Goal: Transaction & Acquisition: Purchase product/service

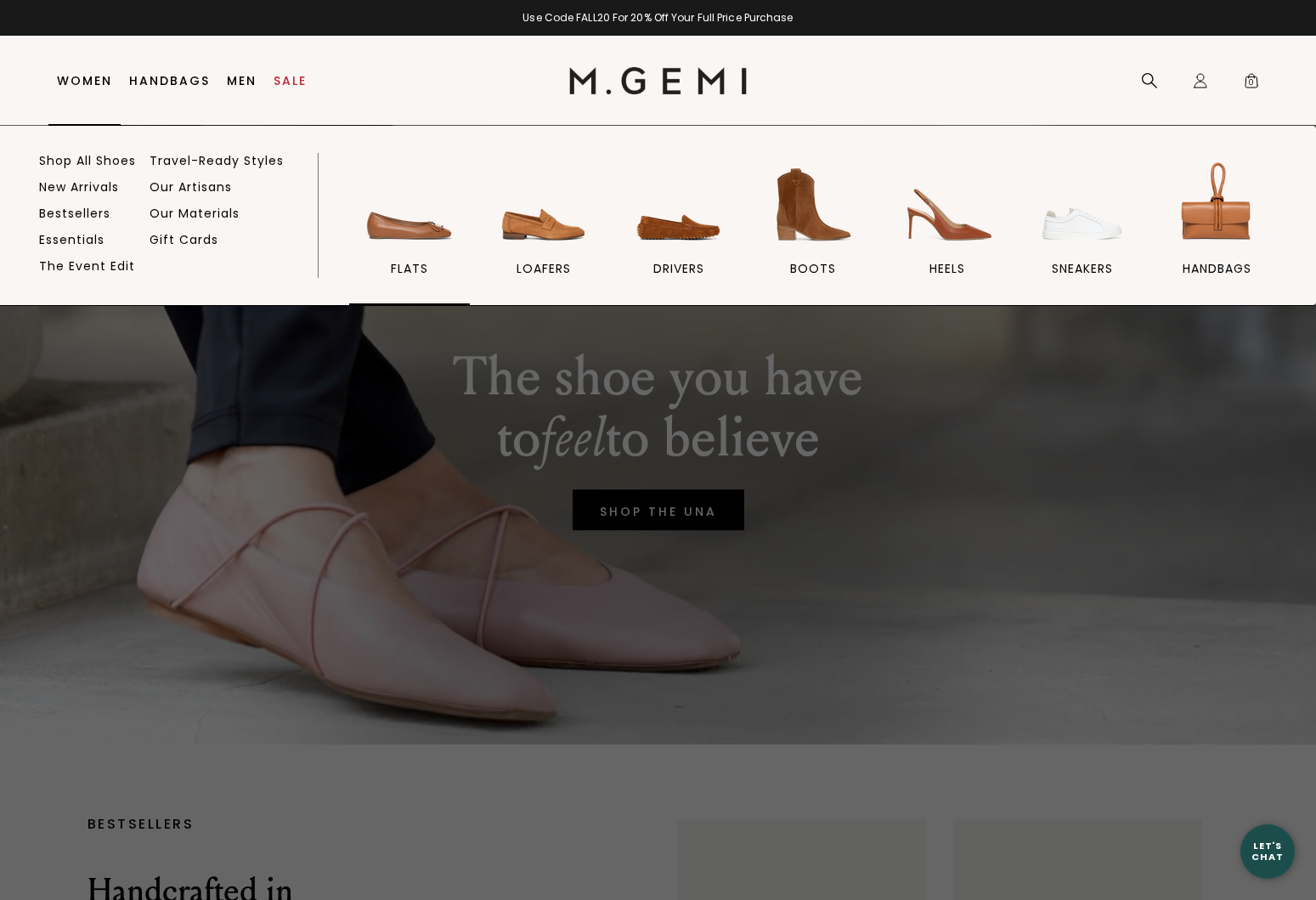
click at [418, 226] on img at bounding box center [409, 204] width 95 height 95
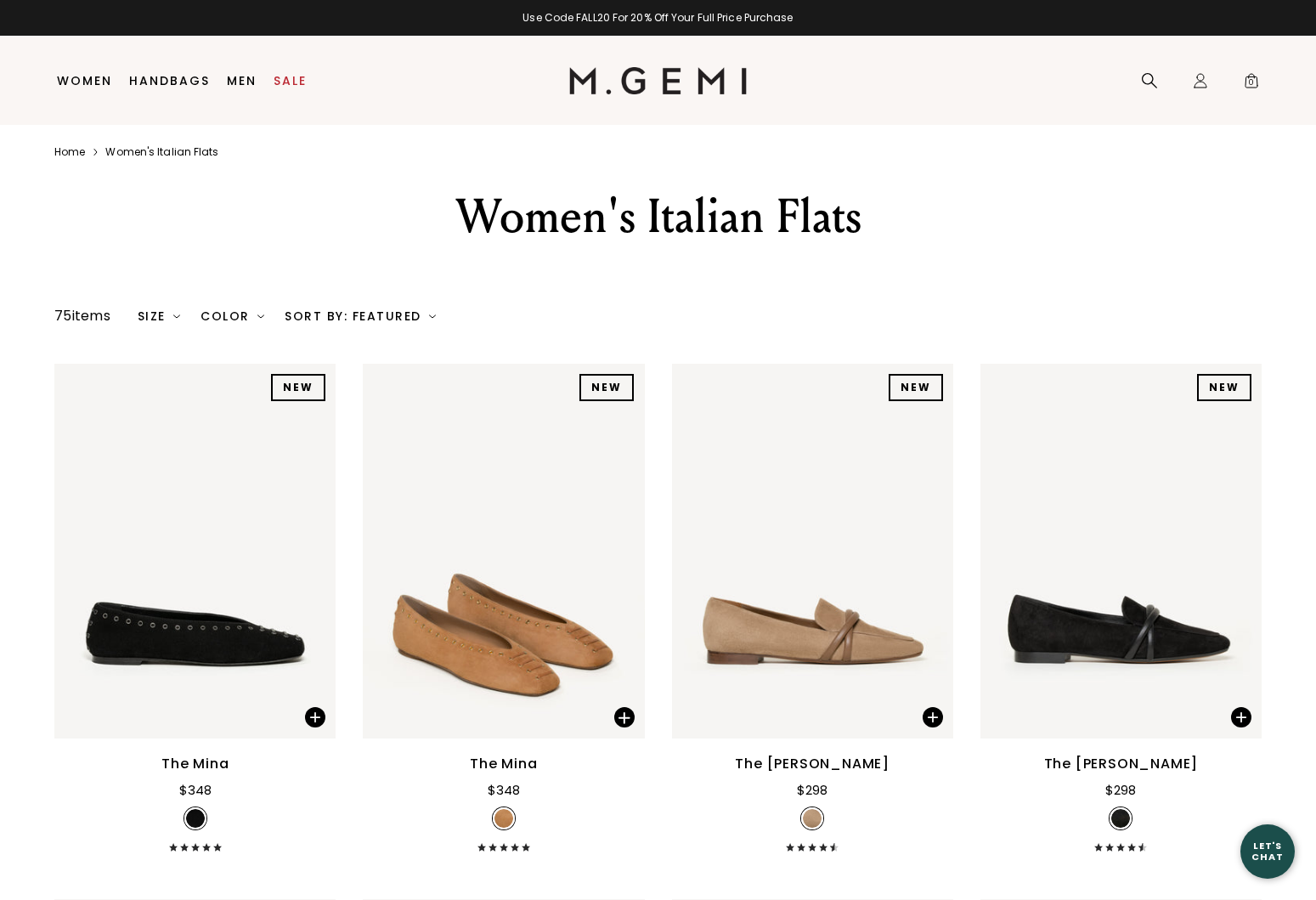
click at [237, 311] on div "Color" at bounding box center [232, 316] width 63 height 13
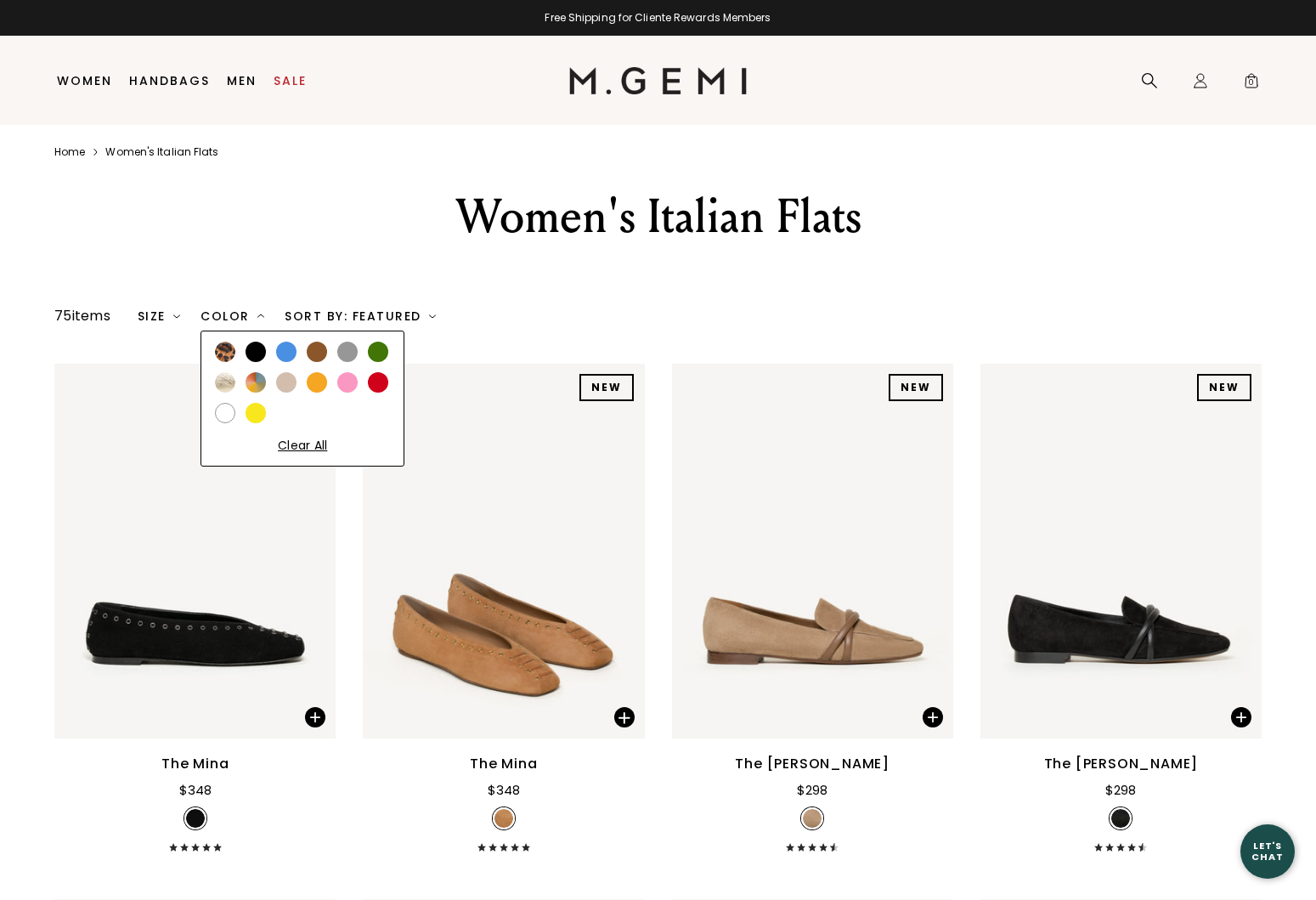
click at [319, 356] on div at bounding box center [317, 351] width 20 height 20
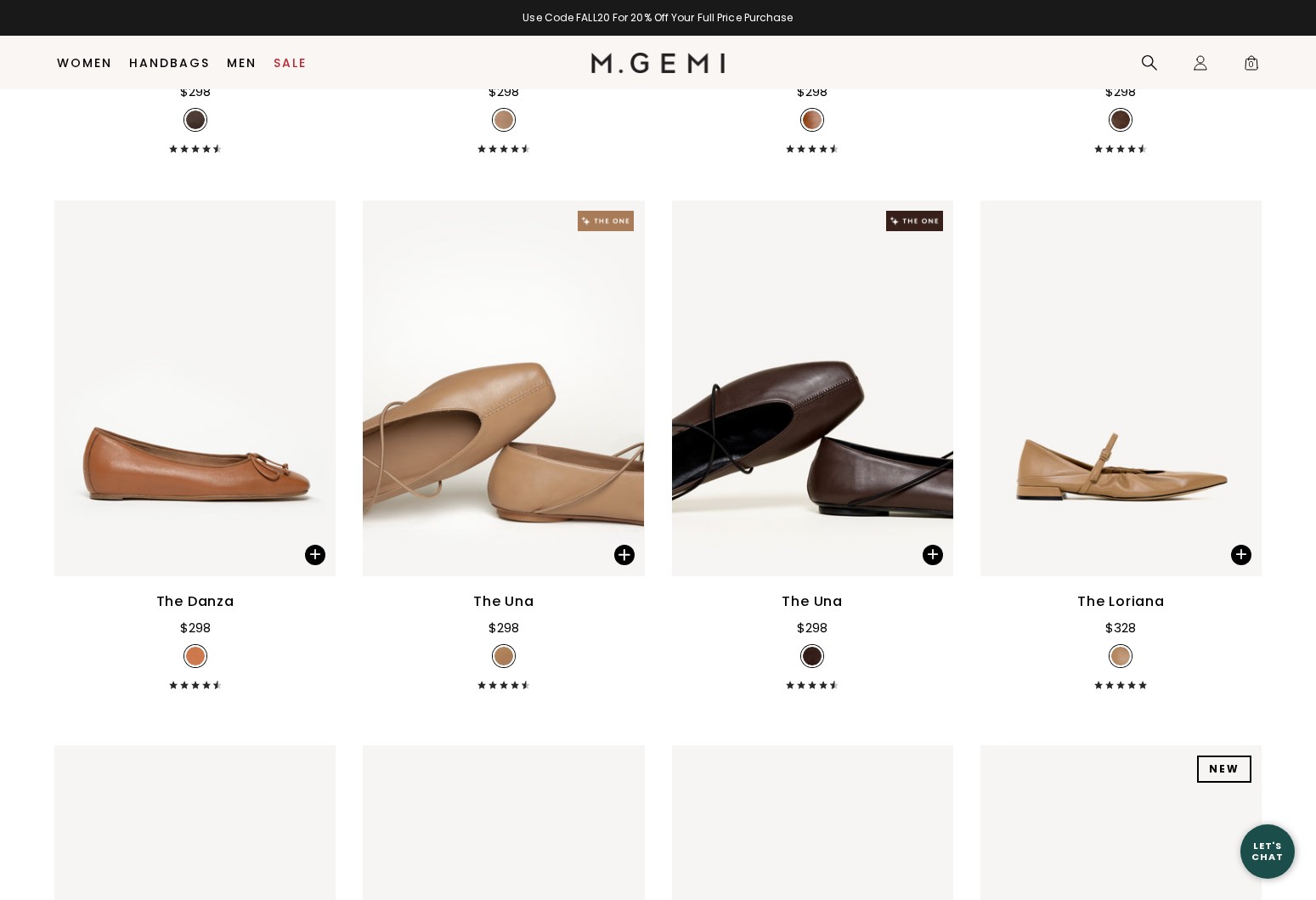
scroll to position [791, 0]
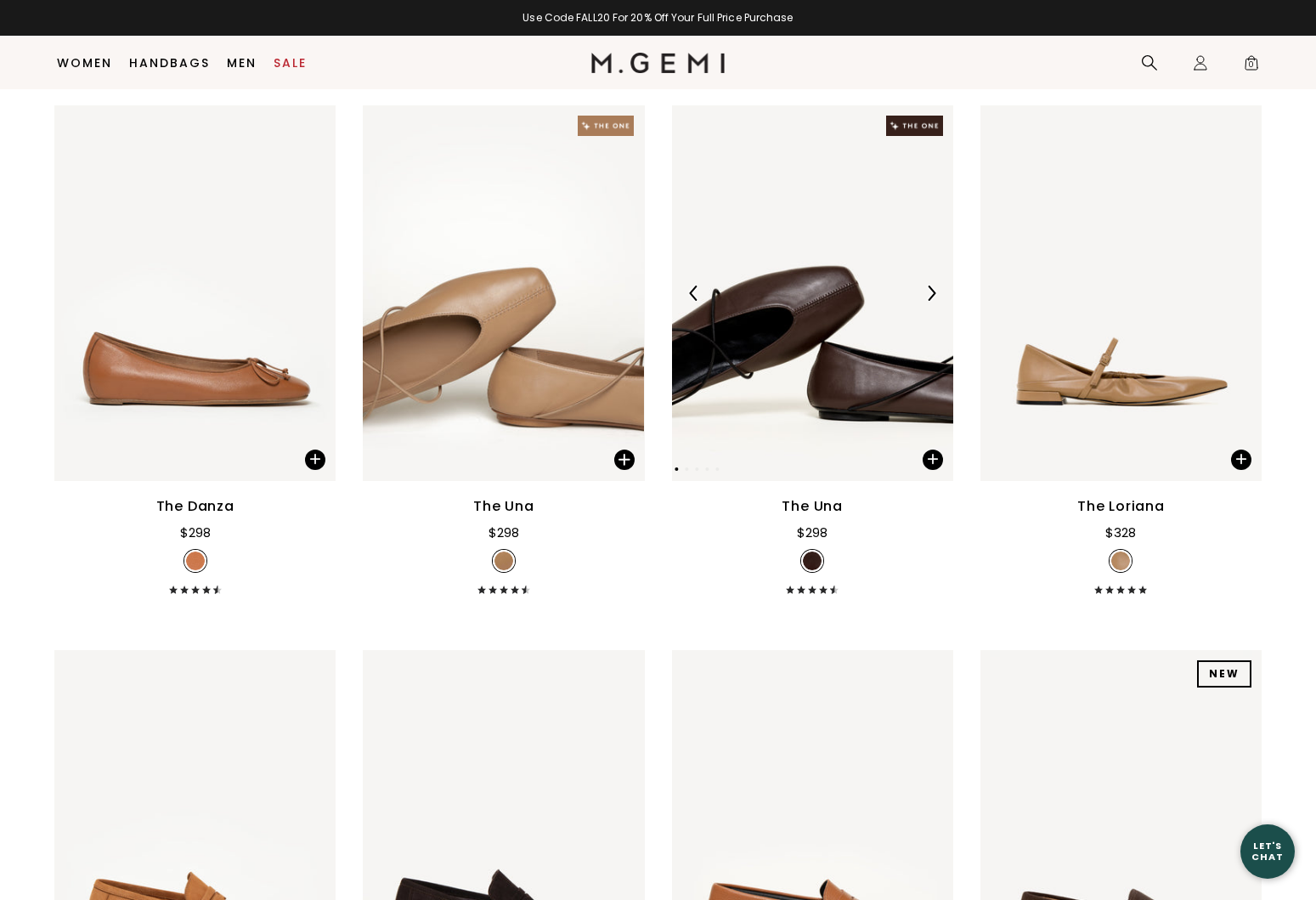
click at [731, 376] on img at bounding box center [812, 293] width 281 height 375
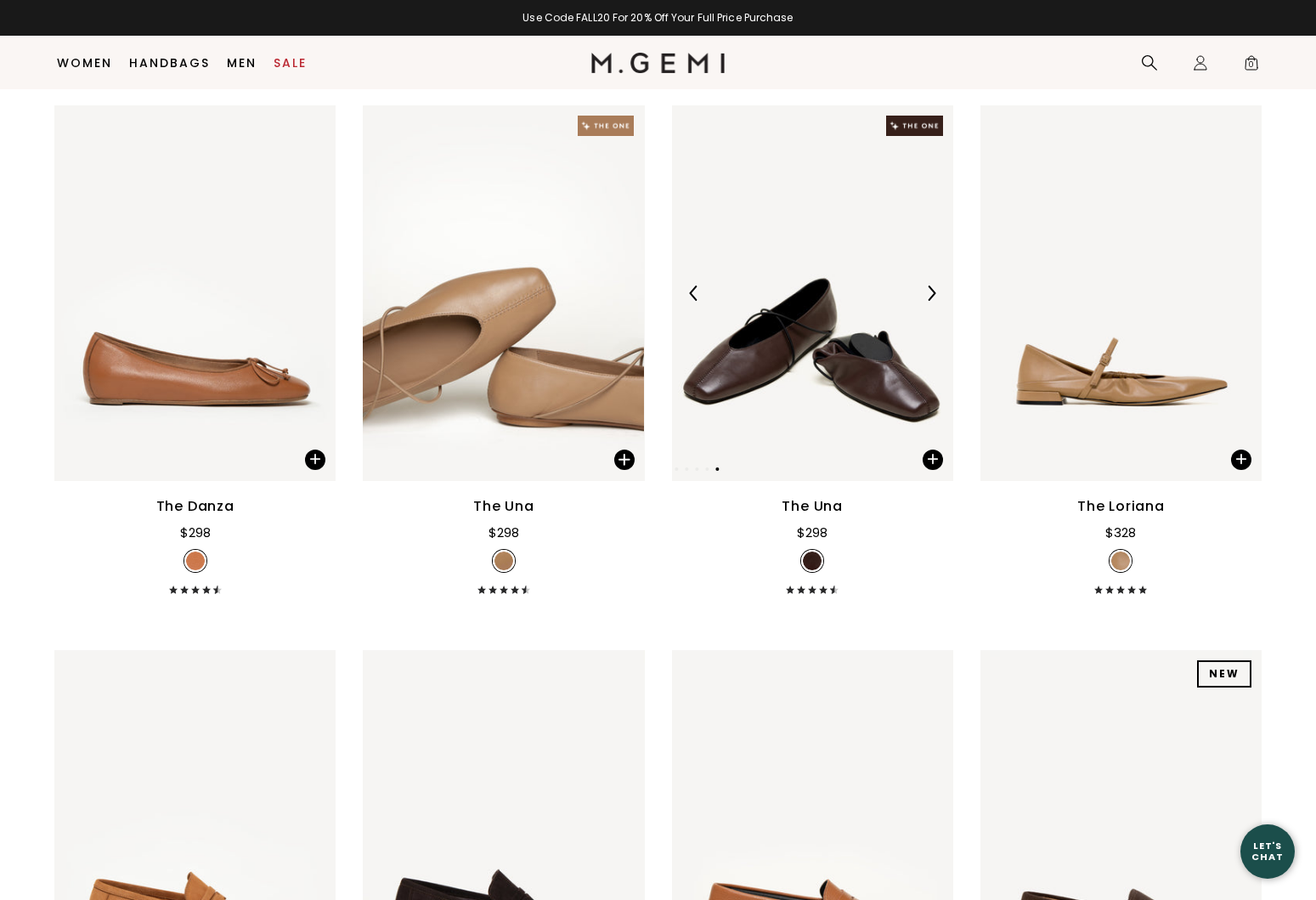
click at [764, 387] on img at bounding box center [812, 293] width 281 height 375
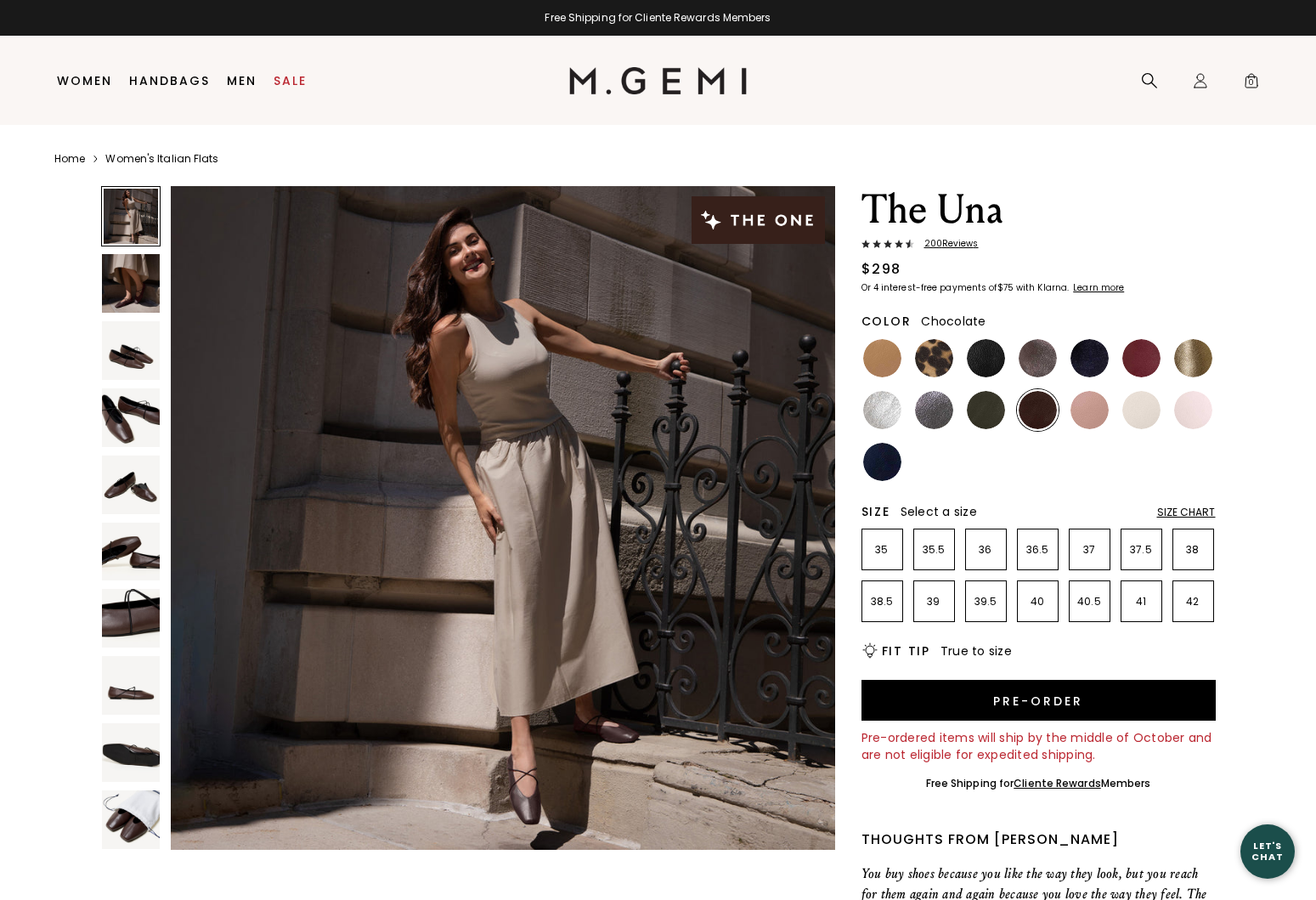
click at [1033, 412] on img at bounding box center [1038, 410] width 38 height 38
click at [1192, 510] on div "Size Chart" at bounding box center [1186, 512] width 59 height 13
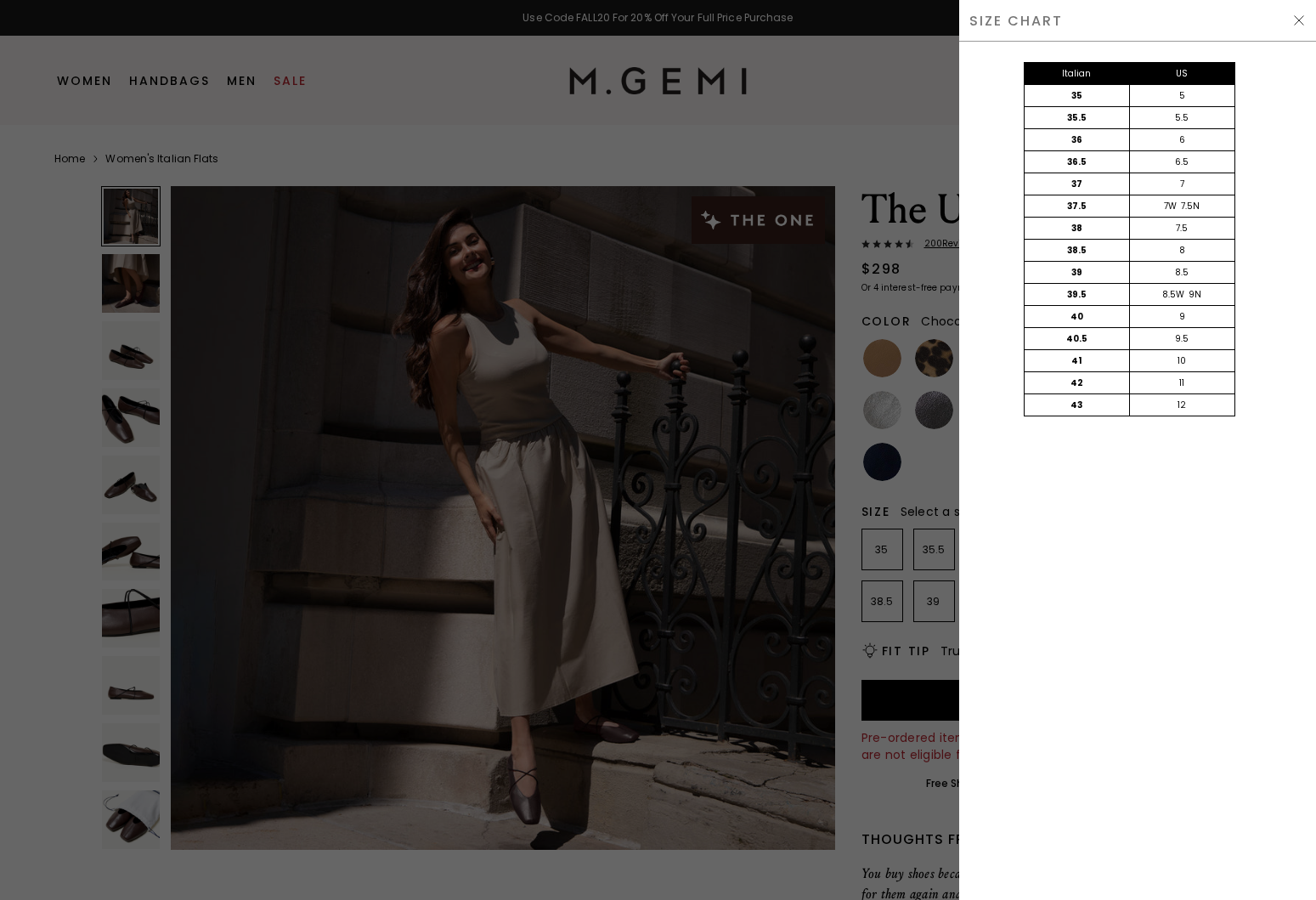
drag, startPoint x: 1299, startPoint y: 19, endPoint x: 1296, endPoint y: 28, distance: 9.5
click at [1298, 19] on img at bounding box center [1299, 20] width 13 height 13
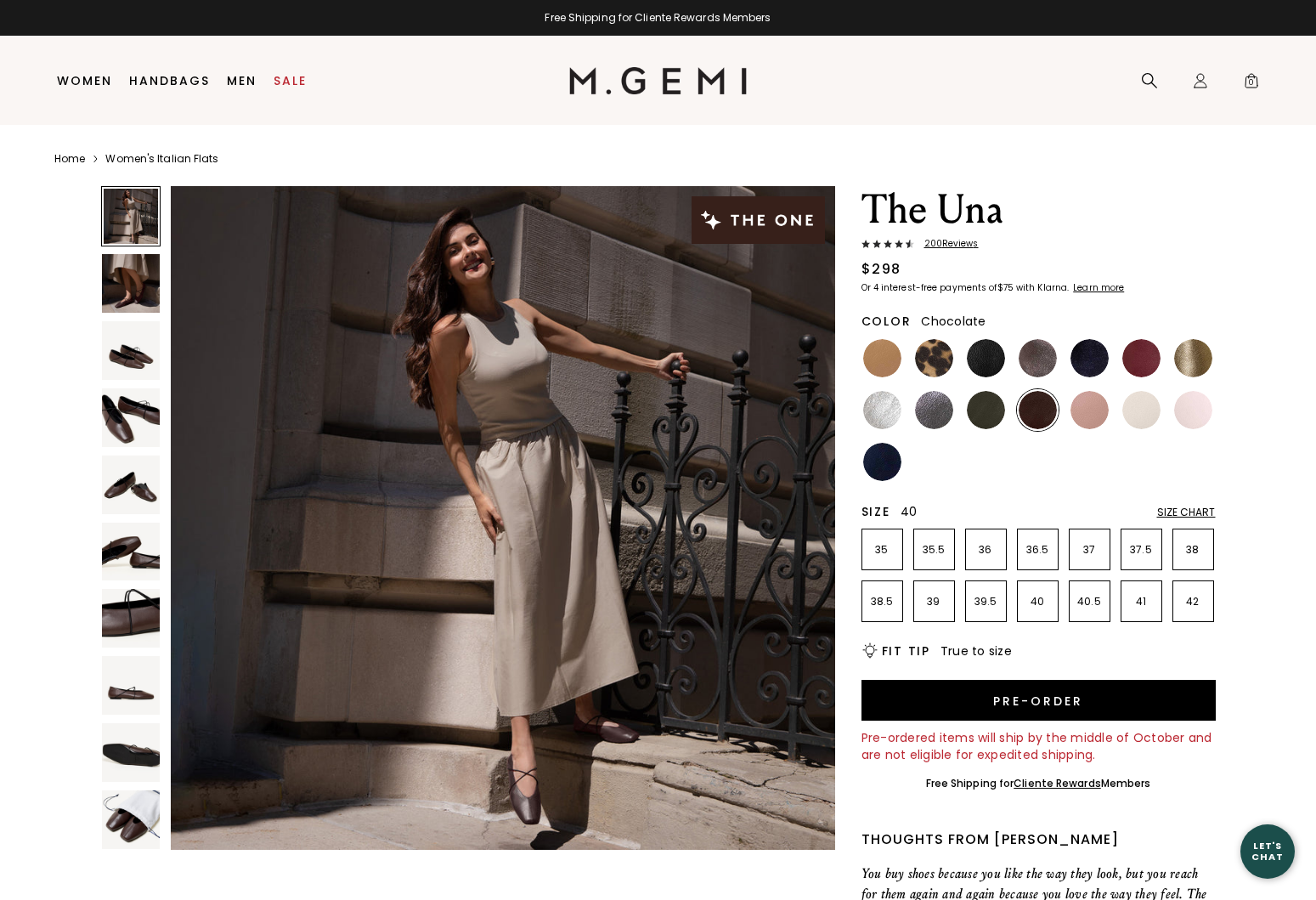
click at [1036, 598] on p "40" at bounding box center [1038, 602] width 40 height 13
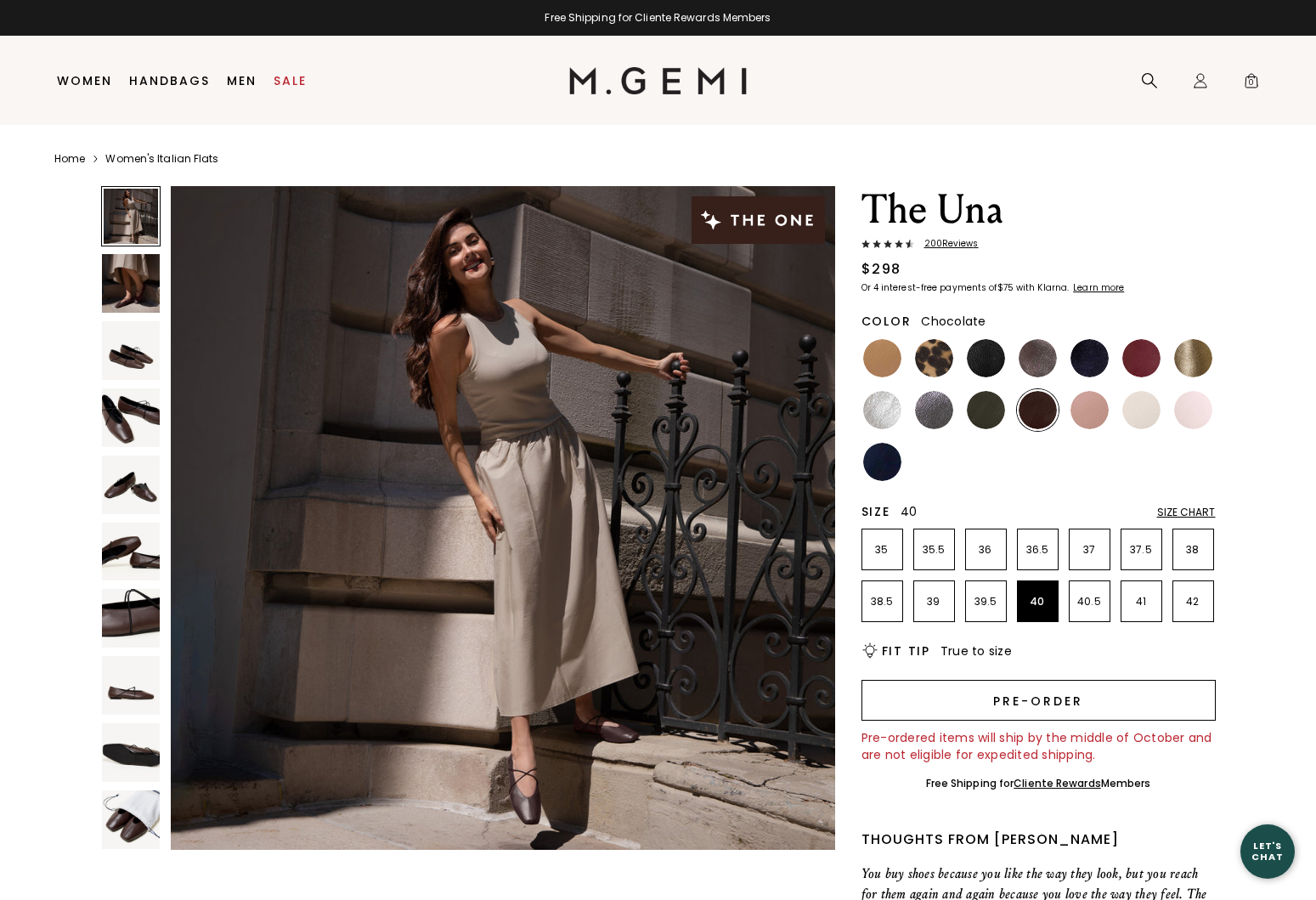
click at [1013, 696] on button "Pre-order" at bounding box center [1038, 700] width 354 height 41
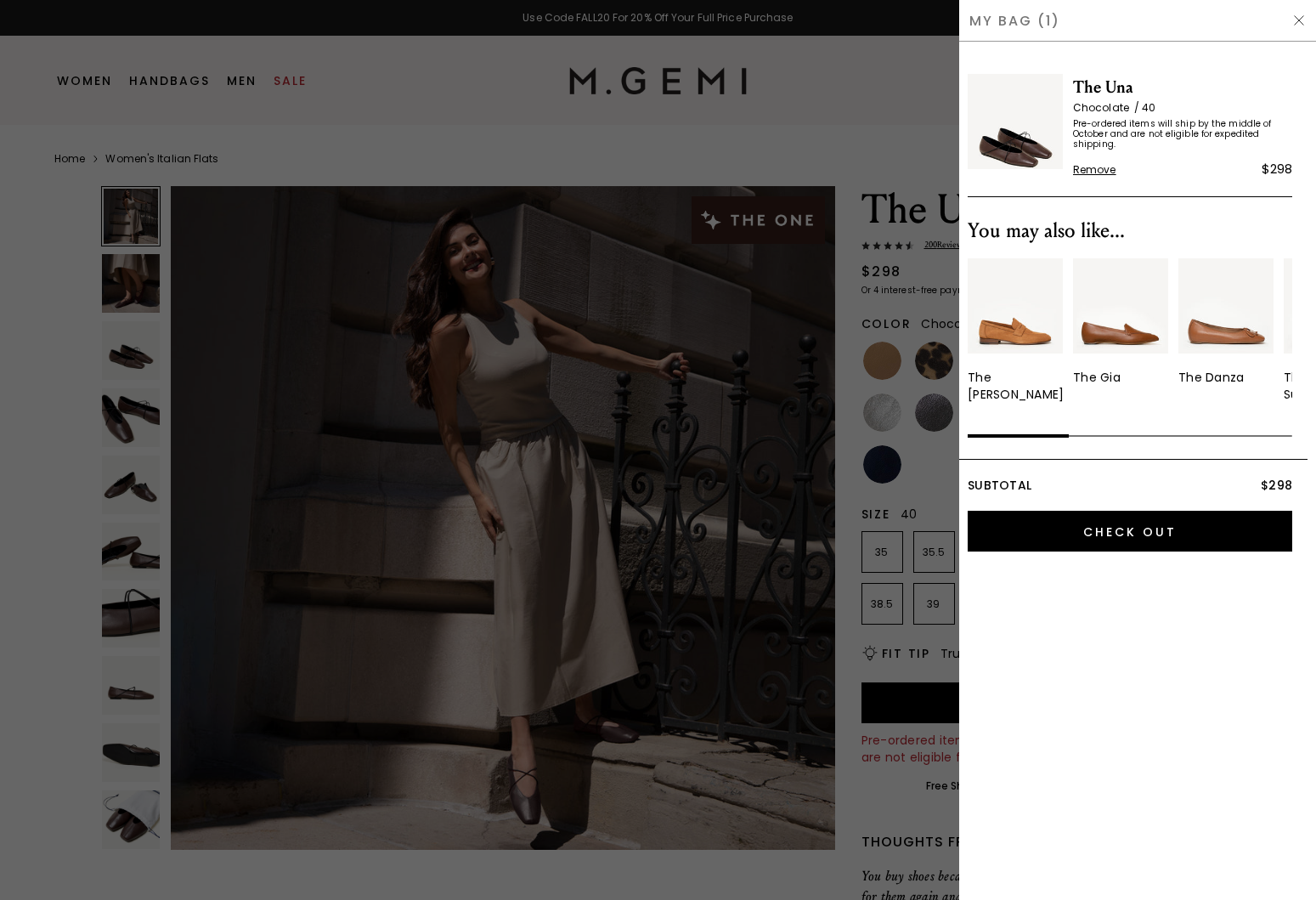
click at [732, 643] on div at bounding box center [658, 450] width 1316 height 900
